Goal: Information Seeking & Learning: Learn about a topic

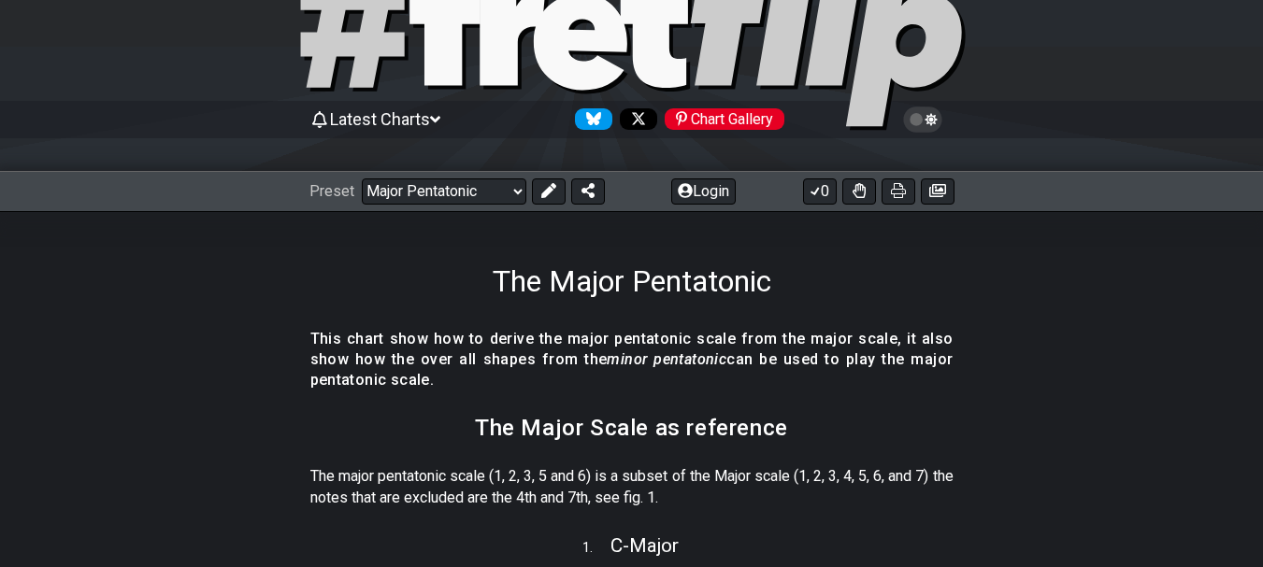
scroll to position [187, 0]
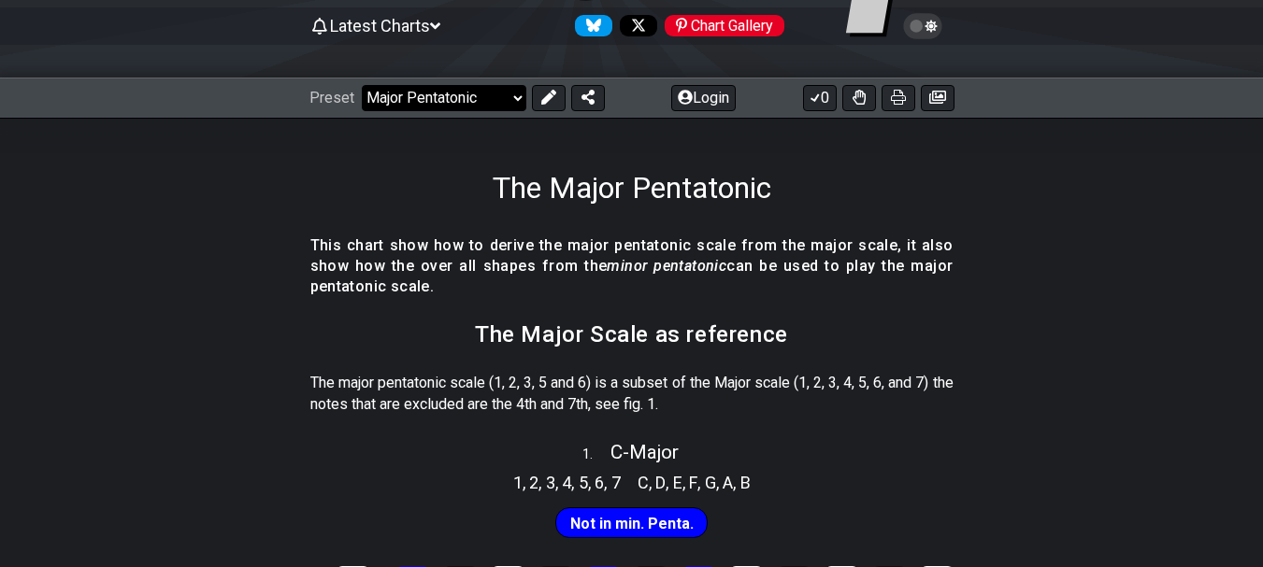
click at [515, 95] on select "Welcome to #fretflip! Initial Preset Custom Preset Minor Pentatonic Major Penta…" at bounding box center [444, 98] width 165 height 26
click at [362, 85] on select "Welcome to #fretflip! Initial Preset Custom Preset Minor Pentatonic Major Penta…" at bounding box center [444, 98] width 165 height 26
select select "/the-7-modes"
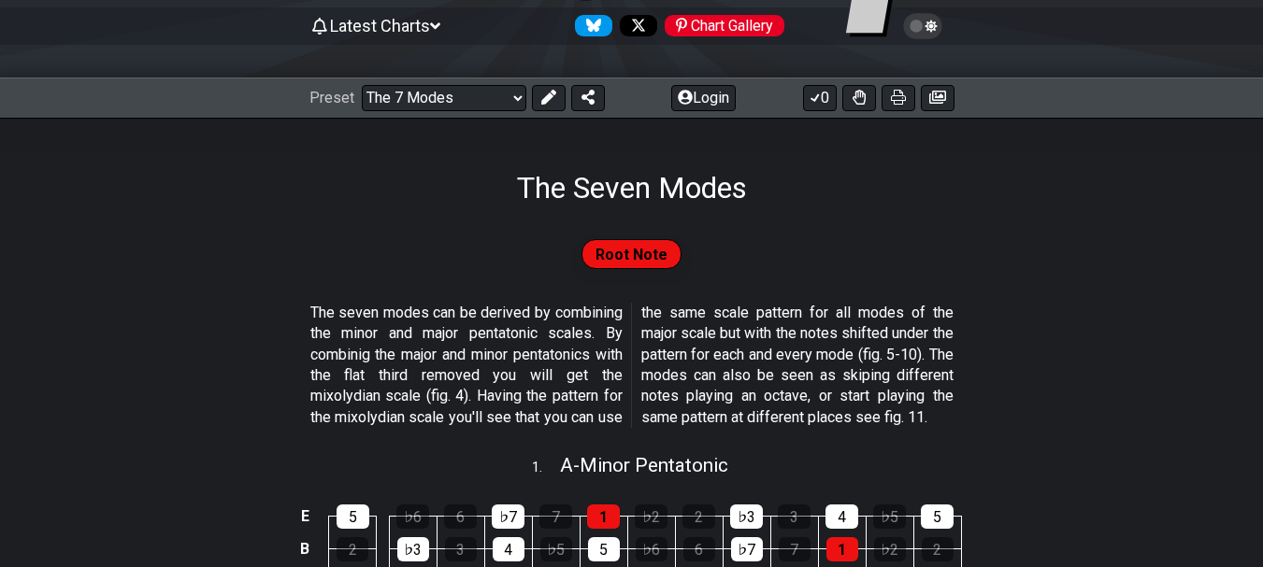
scroll to position [374, 0]
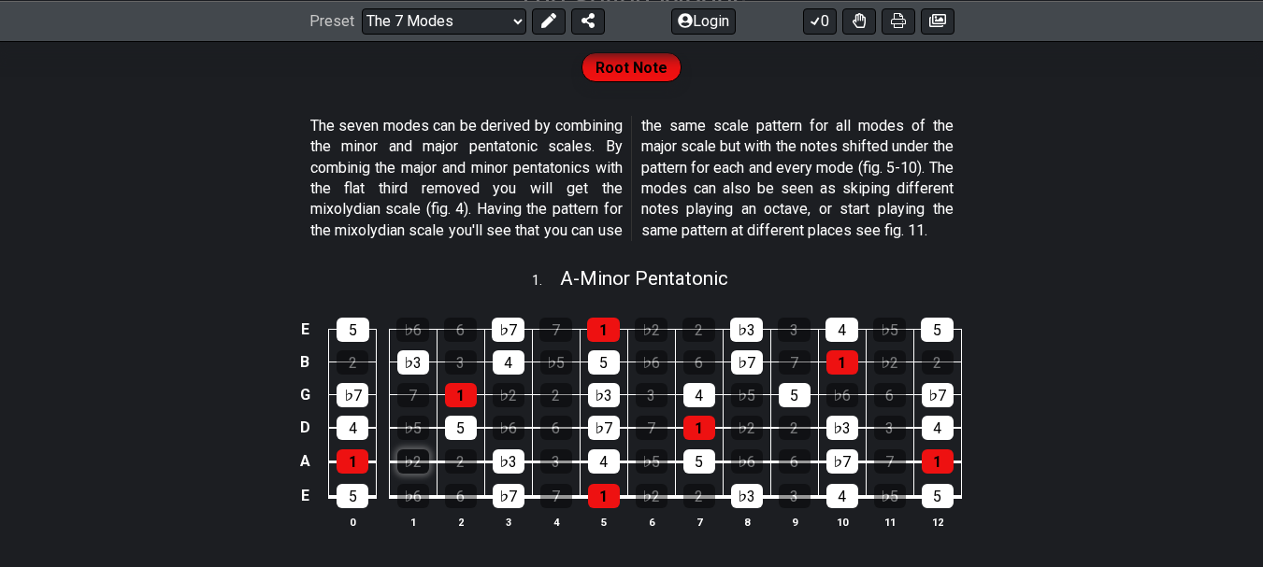
click at [415, 474] on div "♭2" at bounding box center [413, 462] width 32 height 24
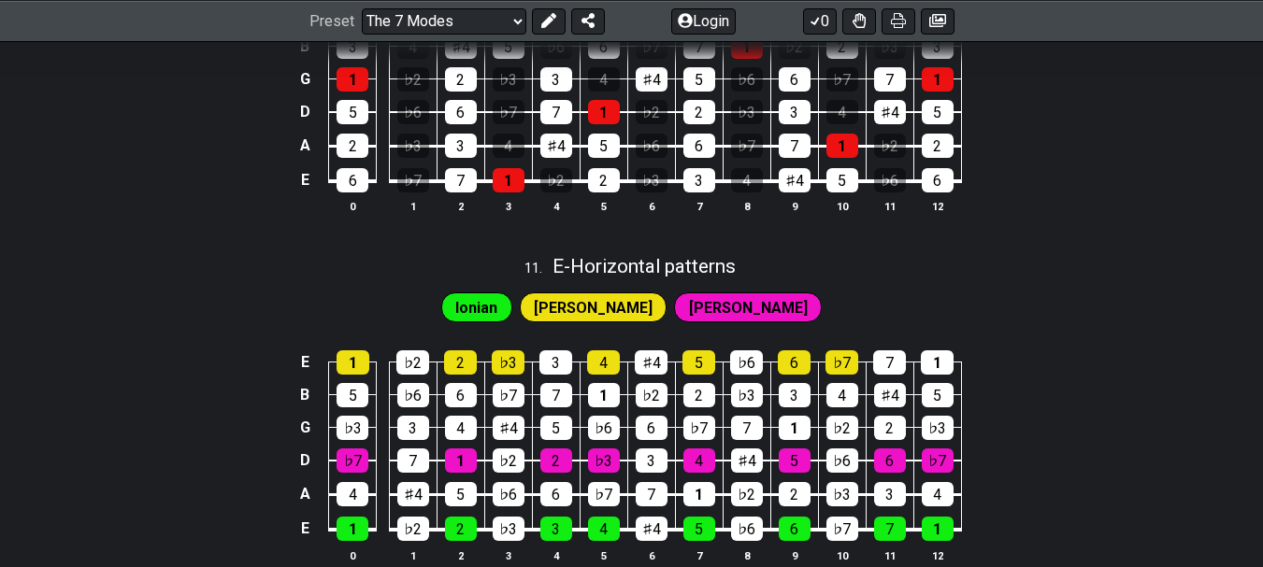
scroll to position [3646, 0]
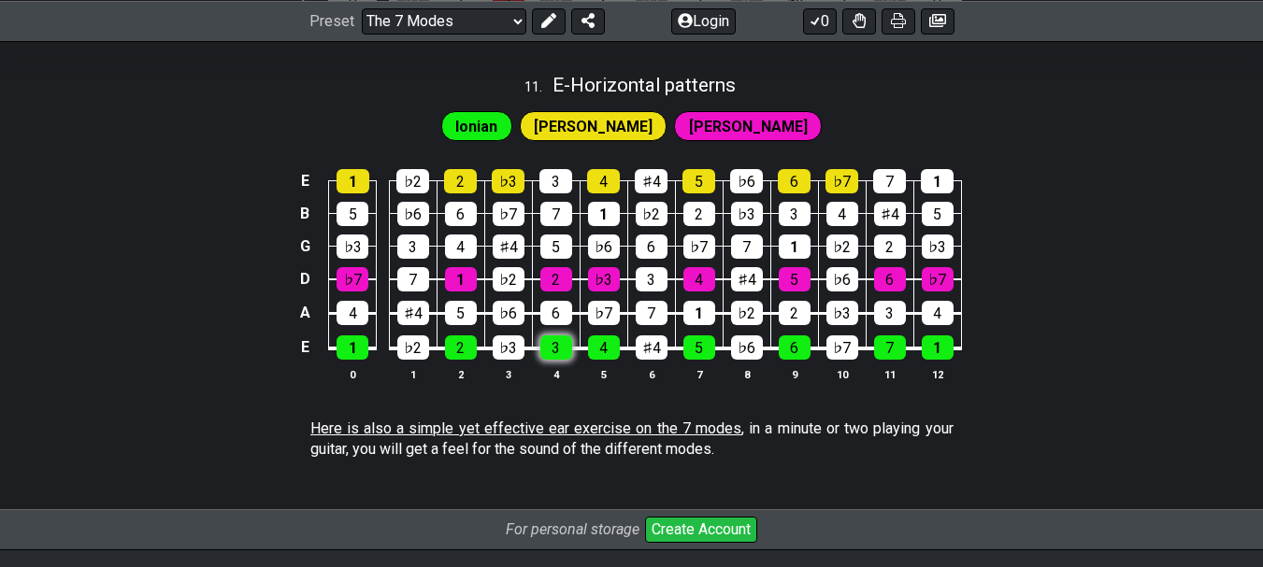
click at [553, 360] on div "3" at bounding box center [556, 348] width 32 height 24
click at [558, 360] on div "3" at bounding box center [556, 348] width 32 height 24
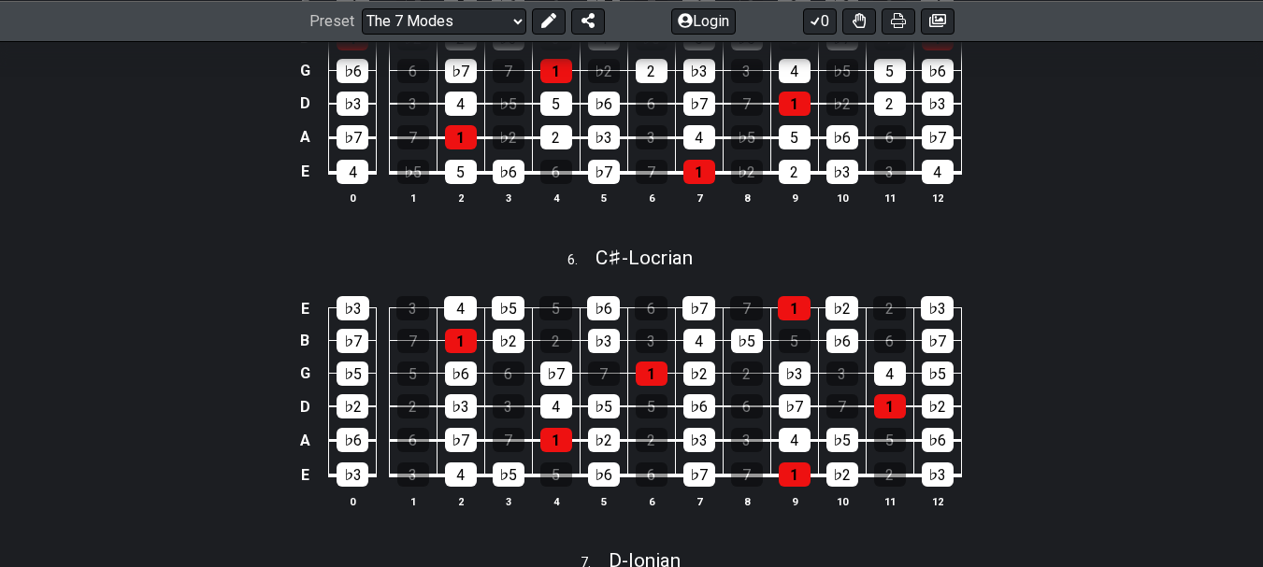
scroll to position [1924, 0]
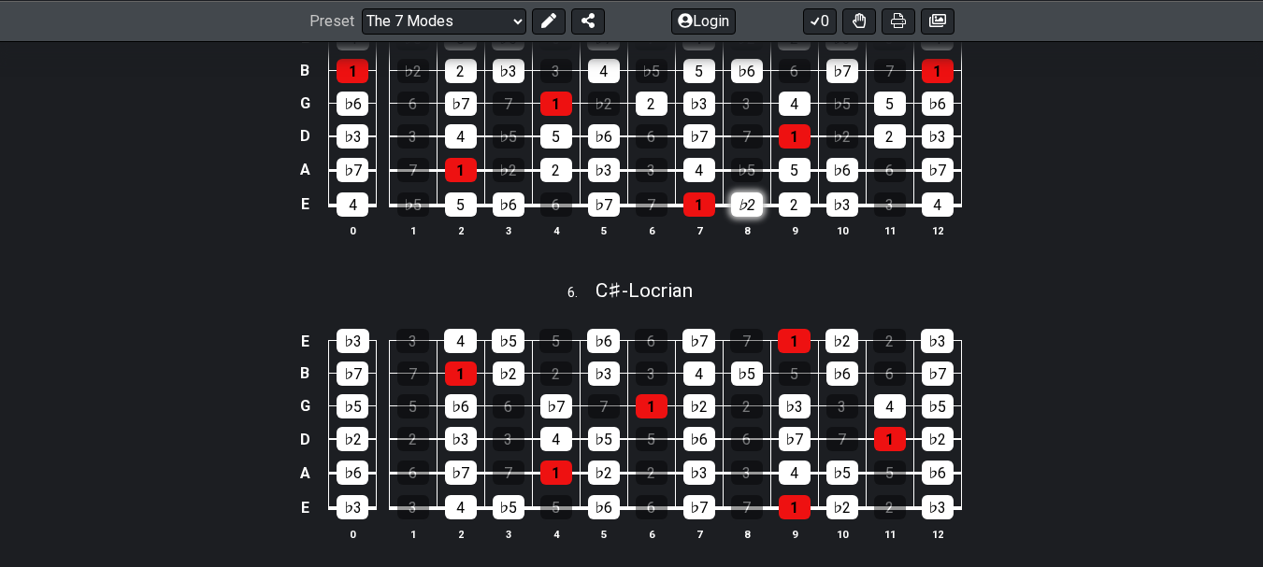
click at [745, 217] on div "♭2" at bounding box center [747, 205] width 32 height 24
click at [740, 217] on div "♭2" at bounding box center [747, 205] width 32 height 24
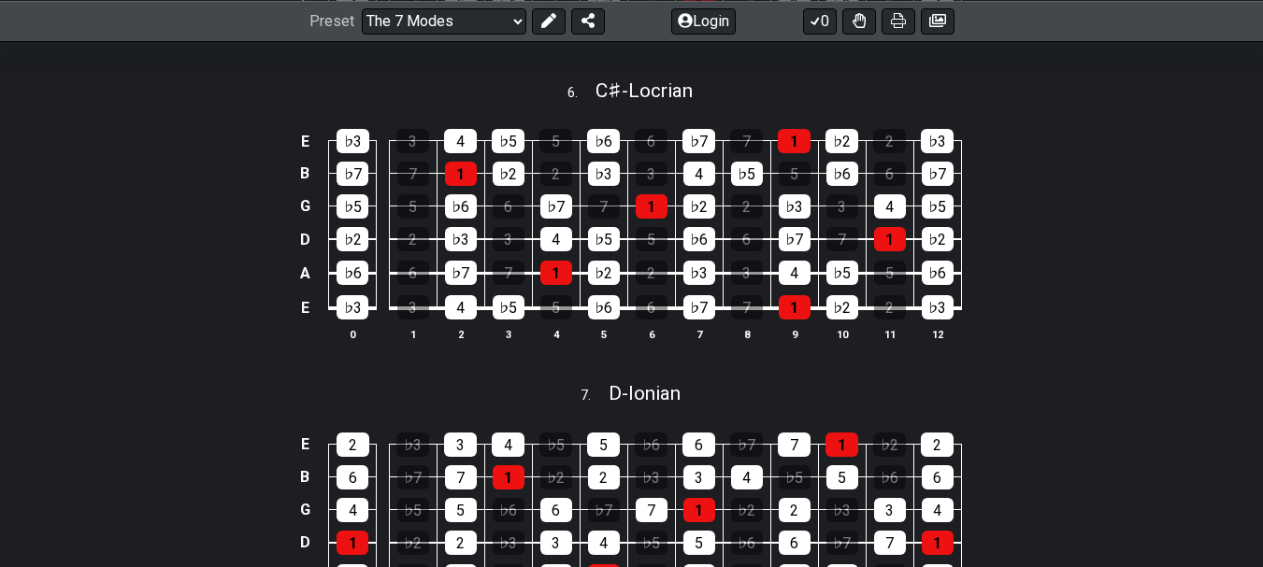
scroll to position [2111, 0]
